Goal: Find specific fact: Find specific fact

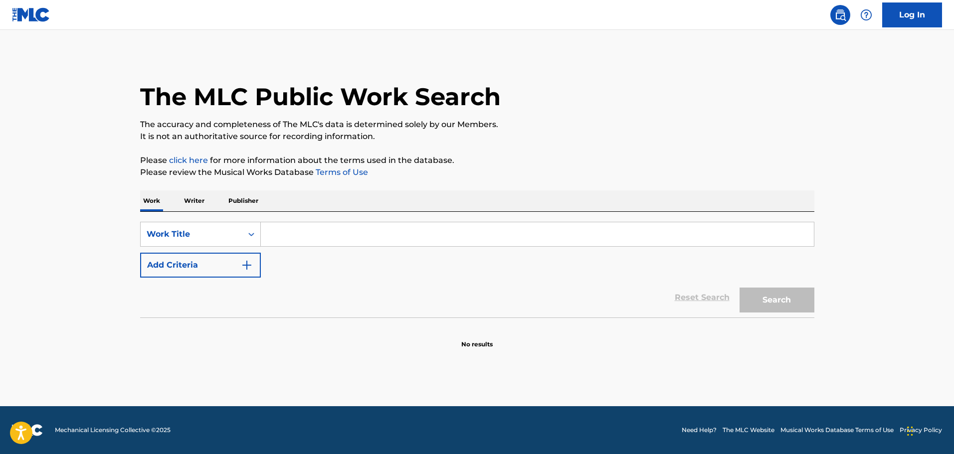
click at [293, 241] on input "Search Form" at bounding box center [537, 234] width 553 height 24
paste input "Just A Kid"
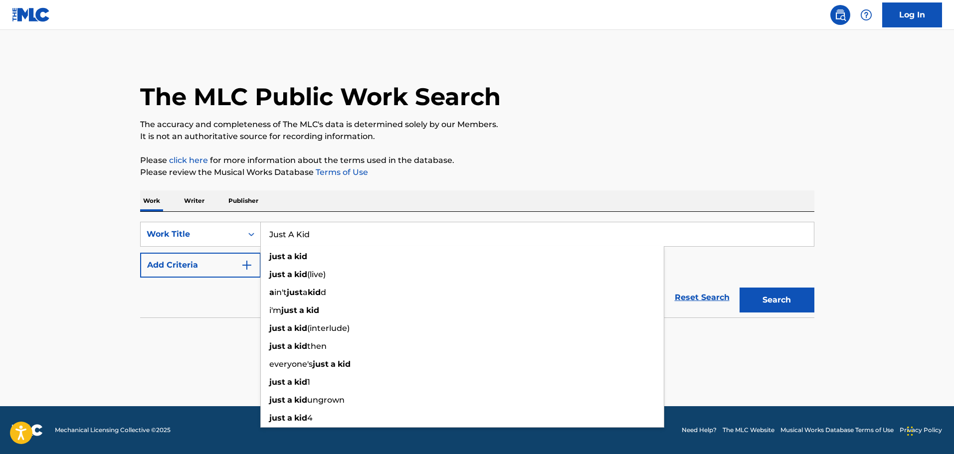
type input "Just A Kid"
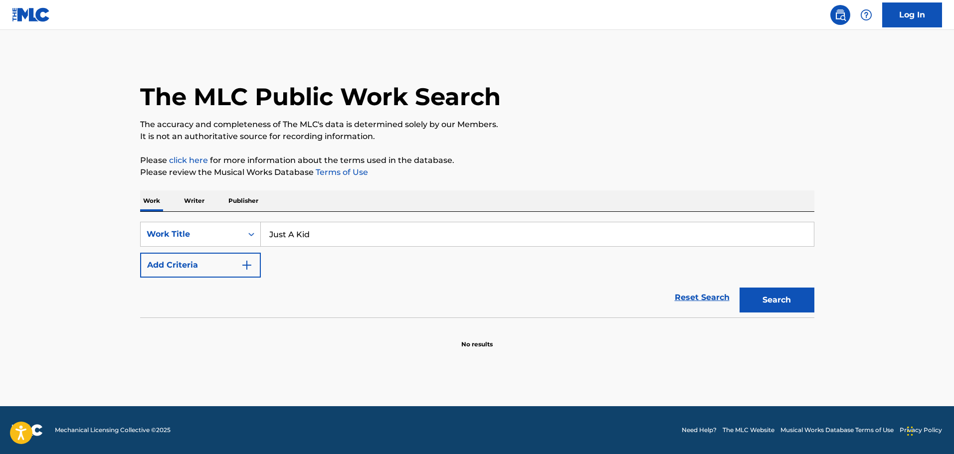
click at [217, 258] on button "Add Criteria" at bounding box center [200, 265] width 121 height 25
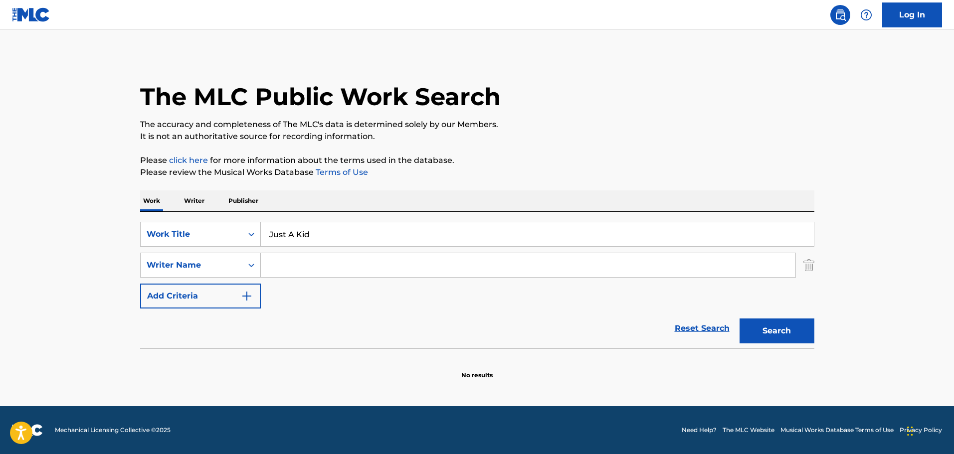
click at [305, 272] on input "Search Form" at bounding box center [528, 265] width 534 height 24
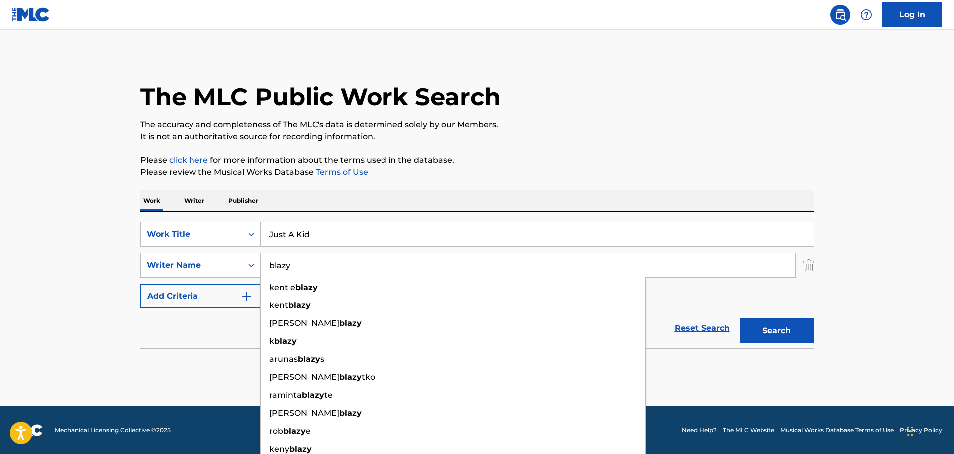
type input "blazy"
click at [739, 319] on button "Search" at bounding box center [776, 331] width 75 height 25
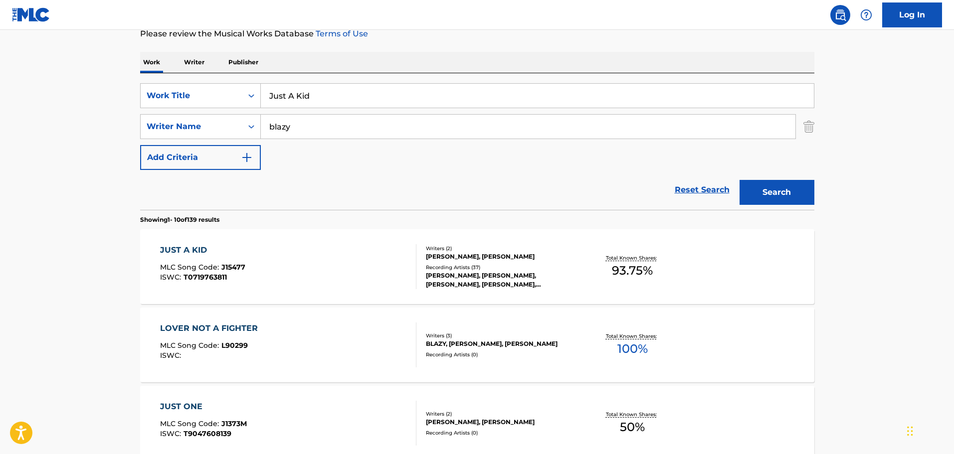
scroll to position [150, 0]
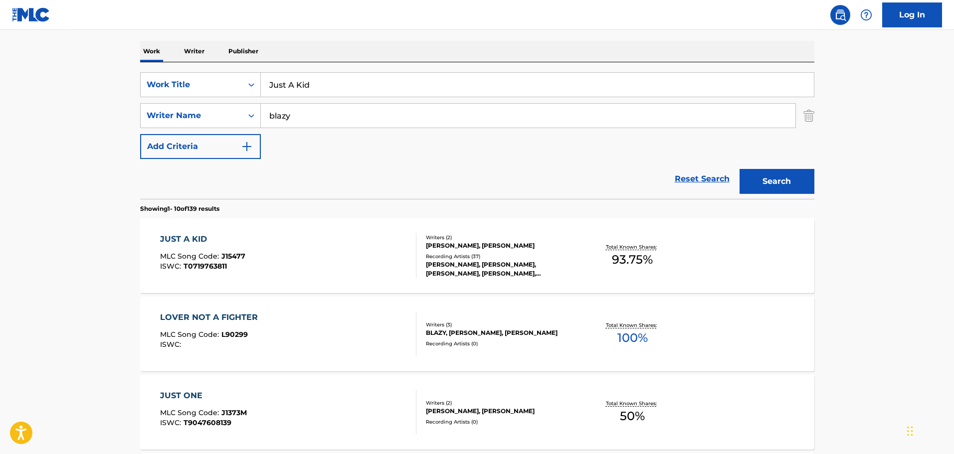
click at [550, 242] on div "[PERSON_NAME], [PERSON_NAME]" at bounding box center [501, 245] width 151 height 9
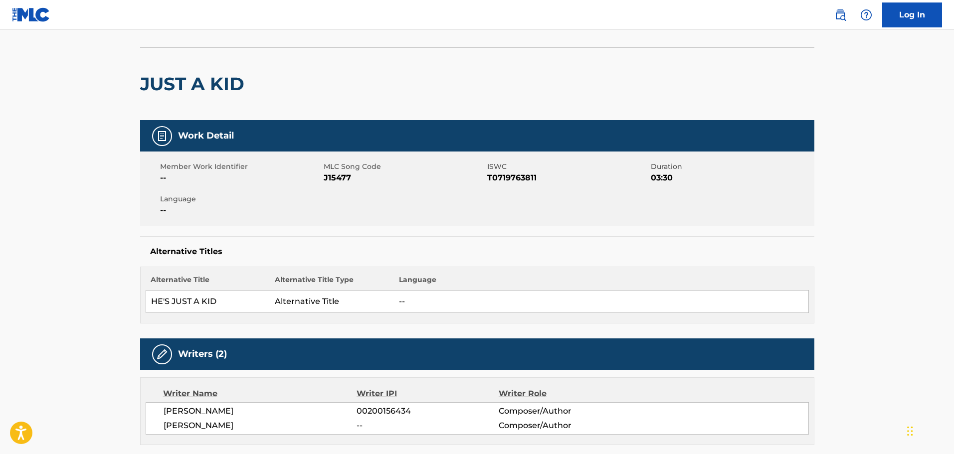
scroll to position [50, 0]
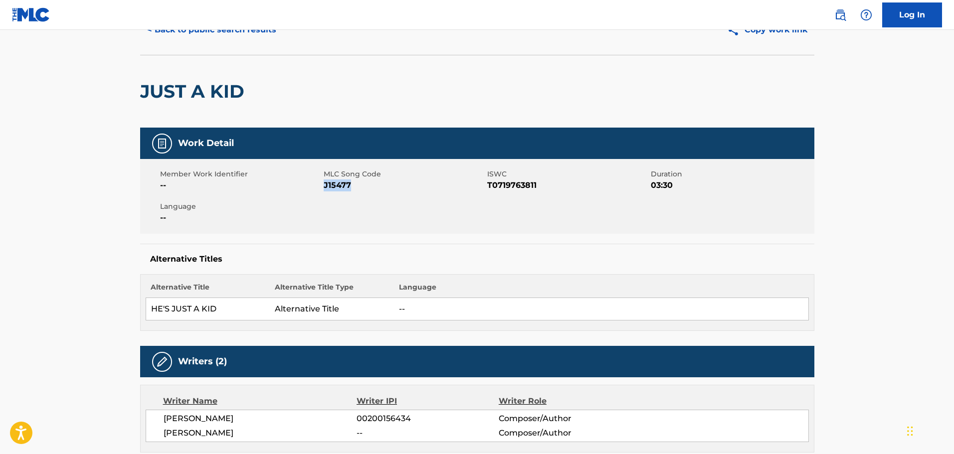
drag, startPoint x: 349, startPoint y: 186, endPoint x: 325, endPoint y: 183, distance: 24.6
click at [325, 183] on span "J15477" at bounding box center [404, 185] width 161 height 12
copy span "J15477"
